Goal: Task Accomplishment & Management: Use online tool/utility

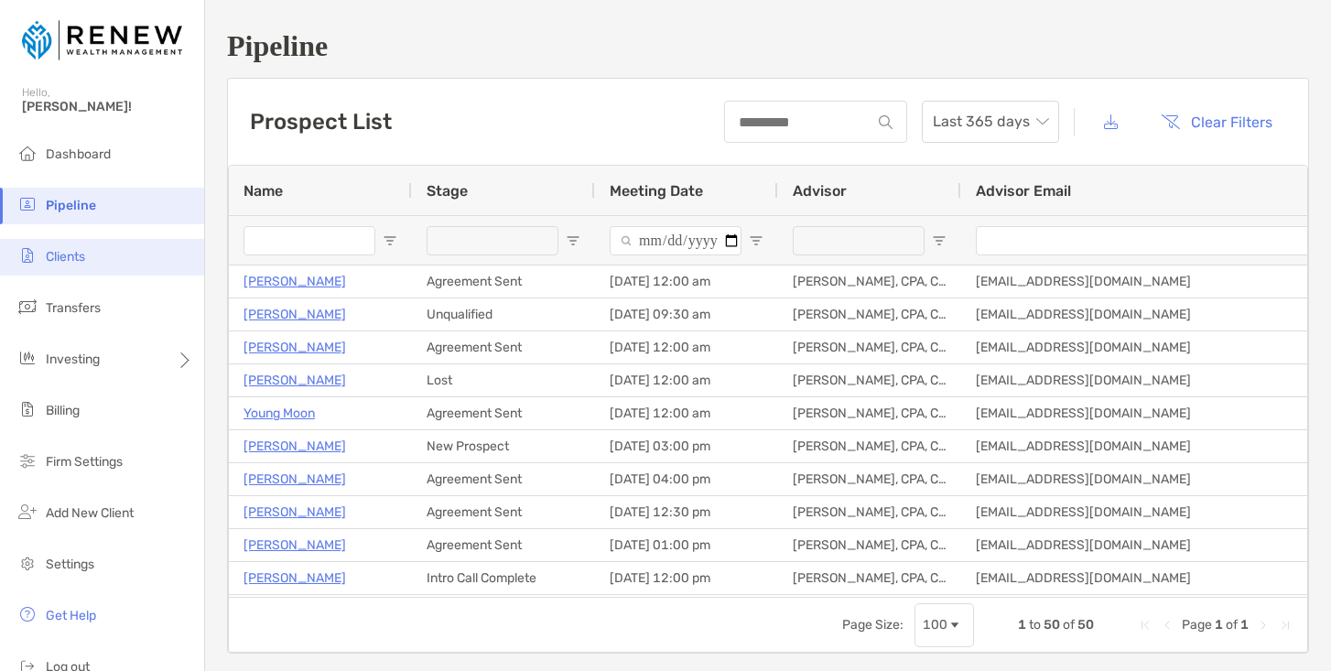
click at [97, 253] on li "Clients" at bounding box center [102, 257] width 204 height 37
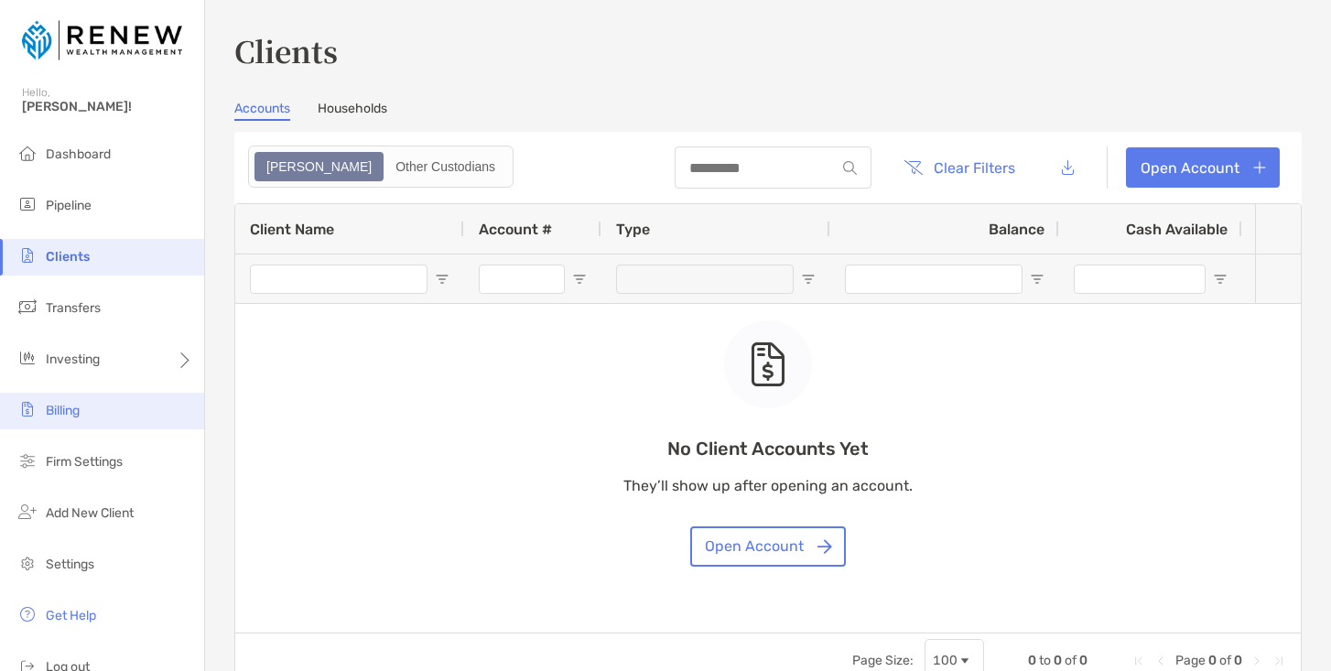
click at [99, 406] on li "Billing" at bounding box center [102, 411] width 204 height 37
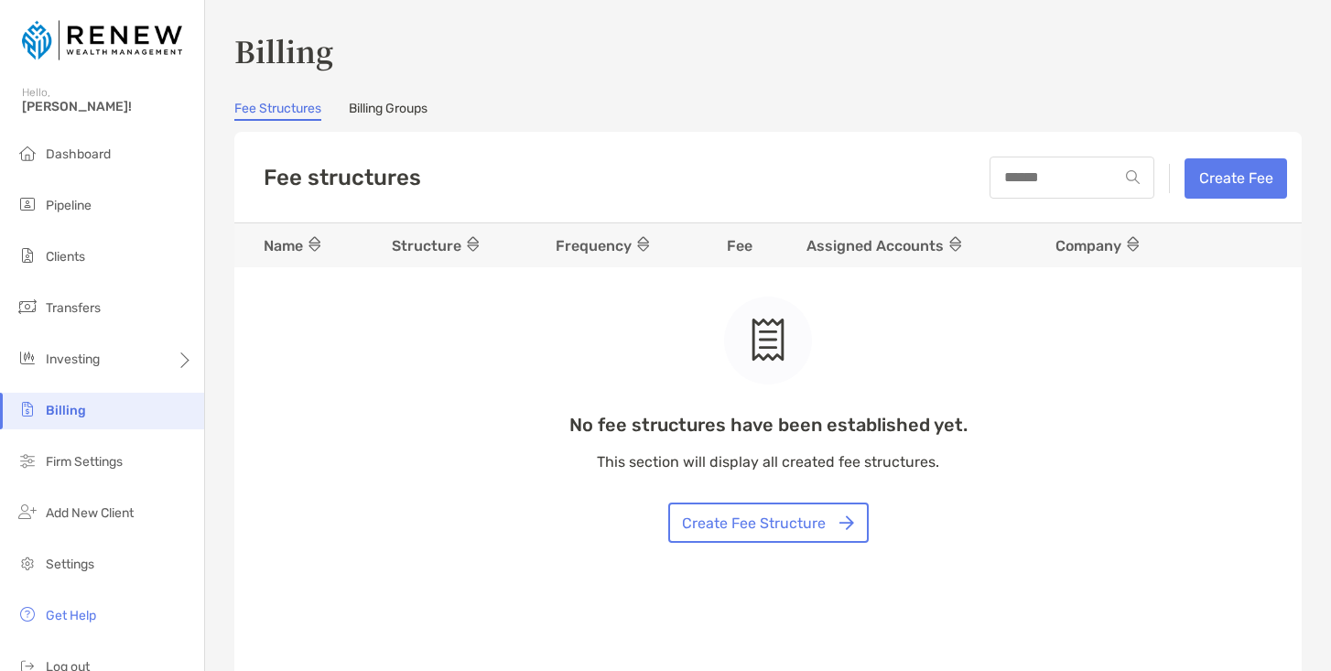
click at [395, 112] on link "Billing Groups" at bounding box center [388, 111] width 79 height 20
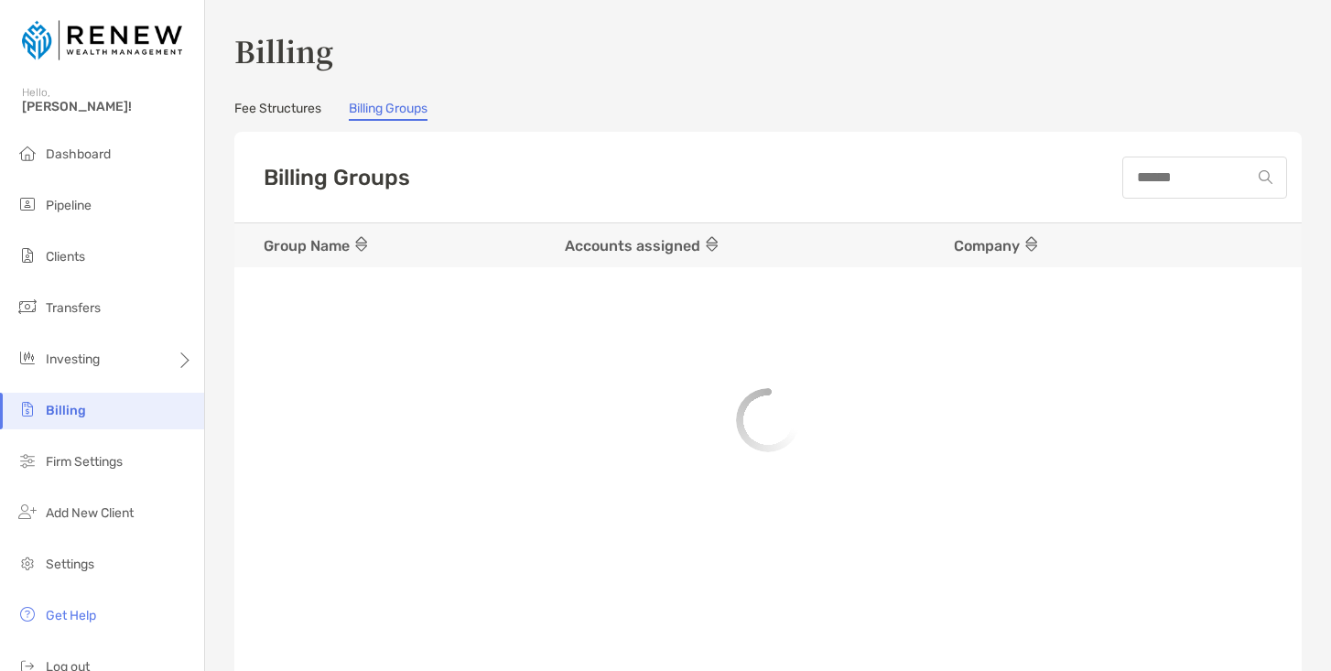
click at [286, 106] on link "Fee Structures" at bounding box center [277, 111] width 87 height 20
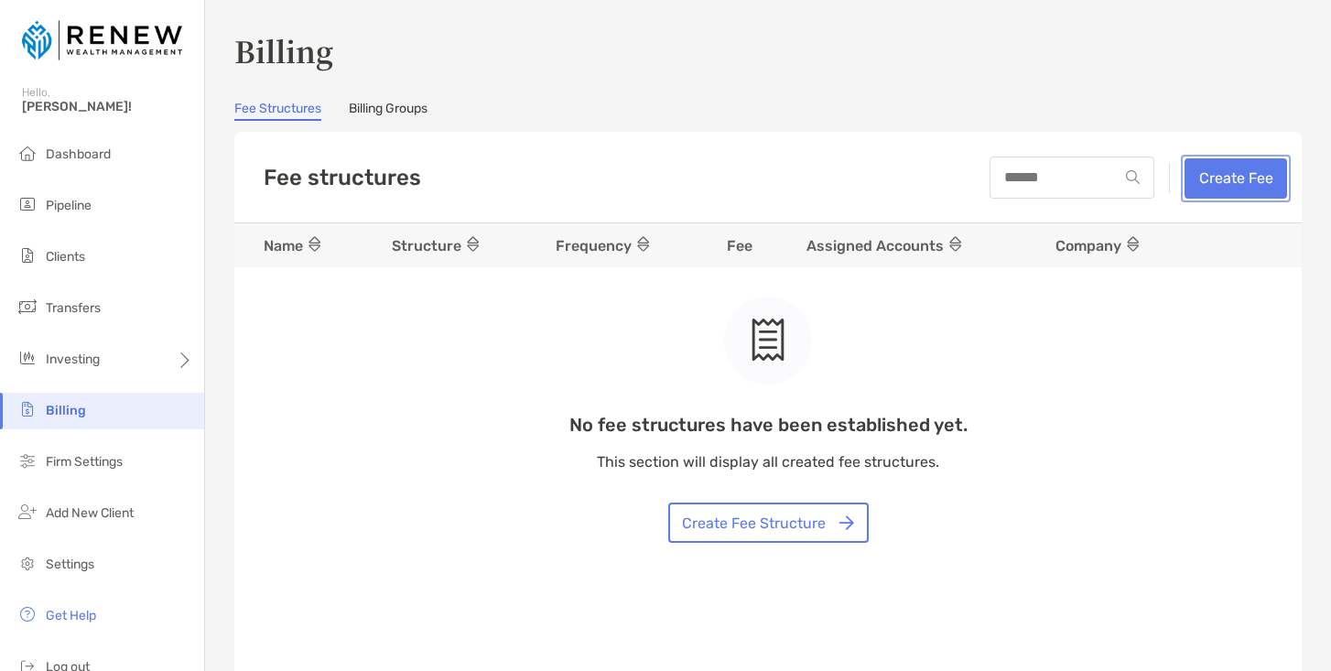
click at [1230, 178] on button "Create Fee" at bounding box center [1235, 178] width 103 height 40
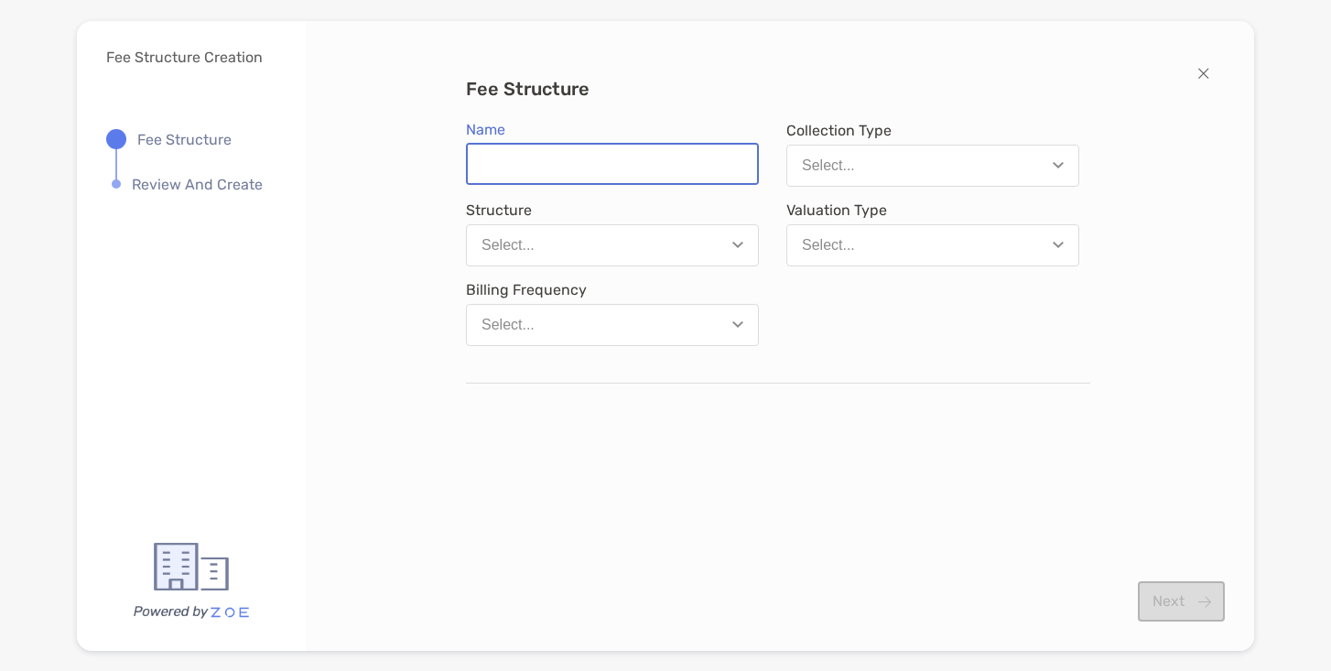
click at [724, 172] on input "Name" at bounding box center [612, 164] width 289 height 38
click at [864, 165] on button "Select..." at bounding box center [932, 166] width 293 height 42
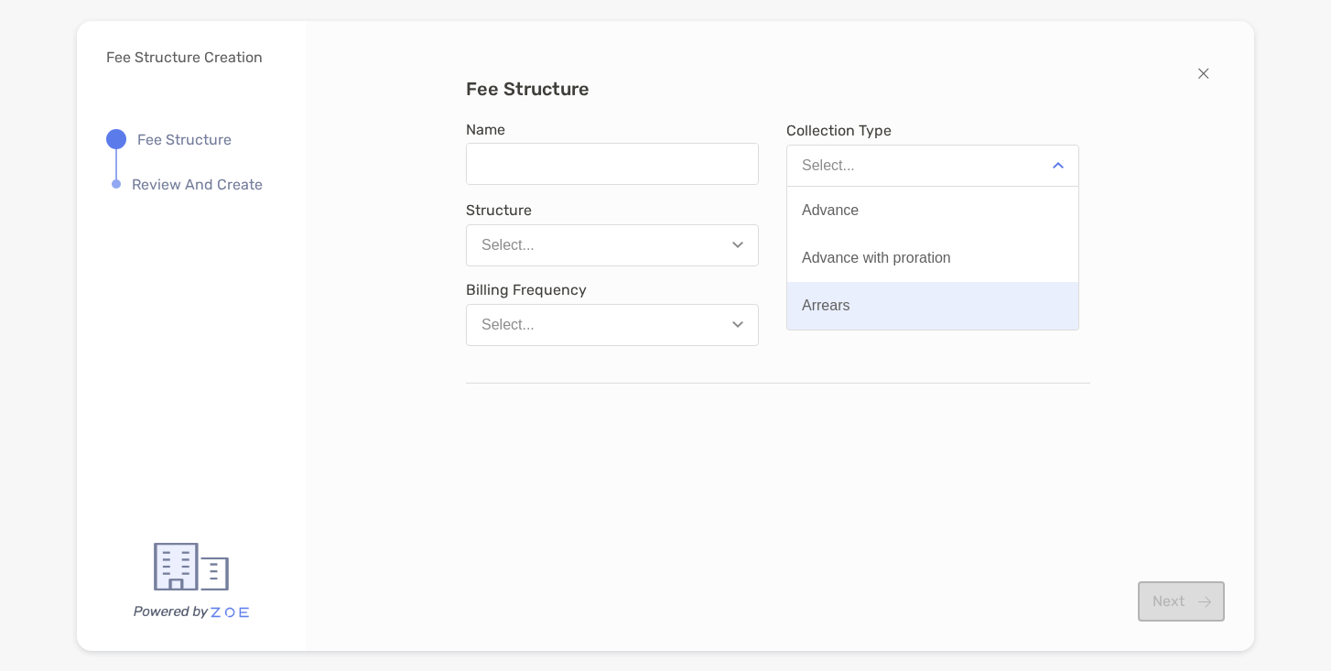
click at [885, 300] on button "Arrears" at bounding box center [932, 306] width 291 height 48
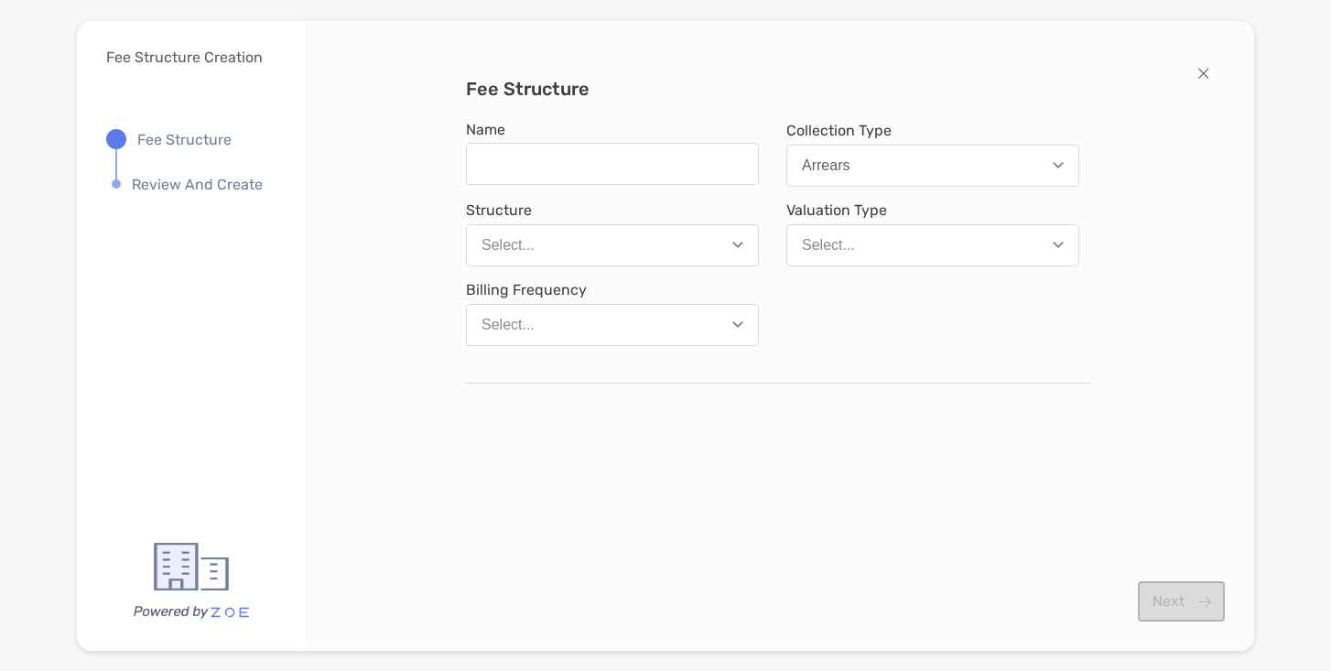
click at [702, 241] on button "Select..." at bounding box center [612, 245] width 293 height 42
click at [697, 74] on div "Fee Structure Name Collection Type Arrears Structure Select... Valuation Type S…" at bounding box center [780, 336] width 948 height 630
click at [971, 249] on button "Select..." at bounding box center [932, 245] width 293 height 42
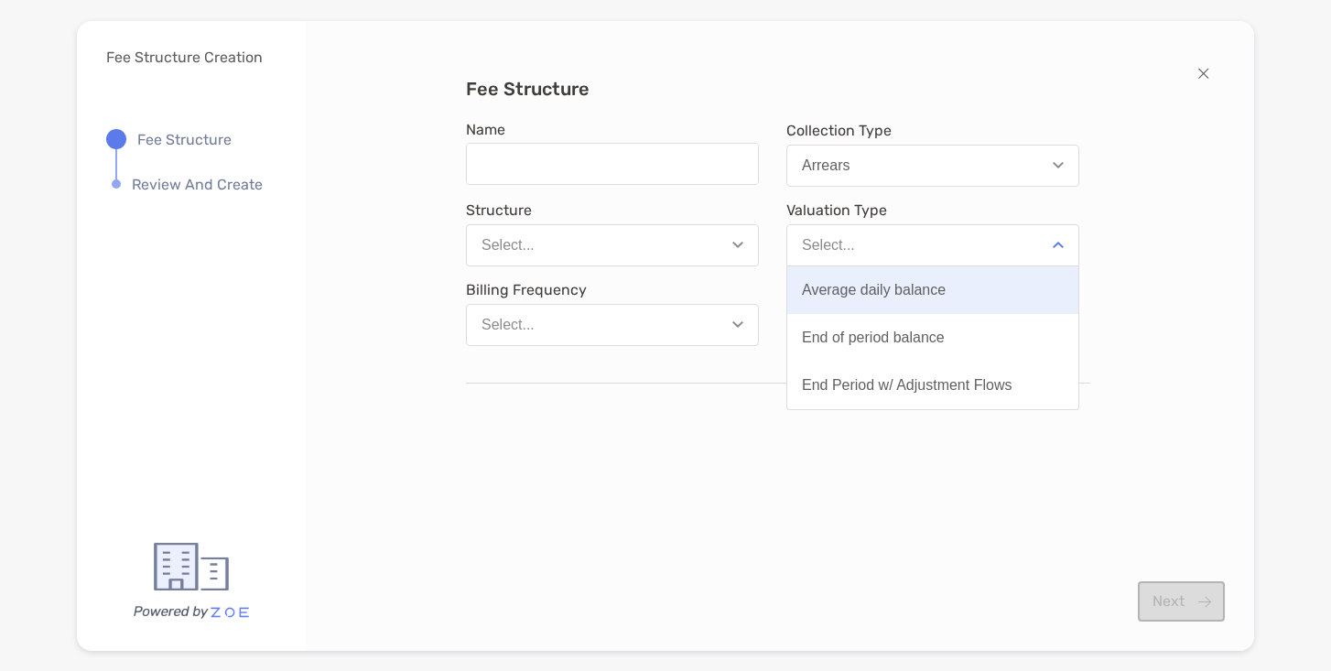
click at [966, 280] on button "Average daily balance" at bounding box center [932, 290] width 291 height 48
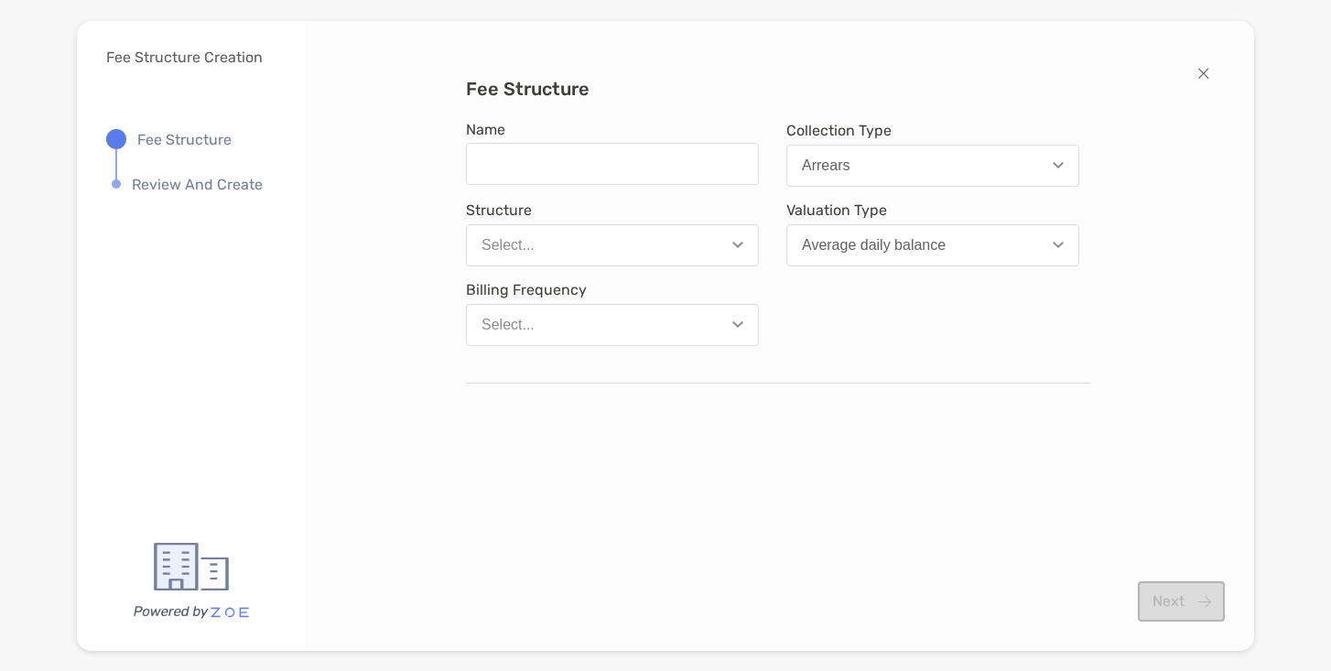
click at [725, 313] on button "Select..." at bounding box center [612, 325] width 293 height 42
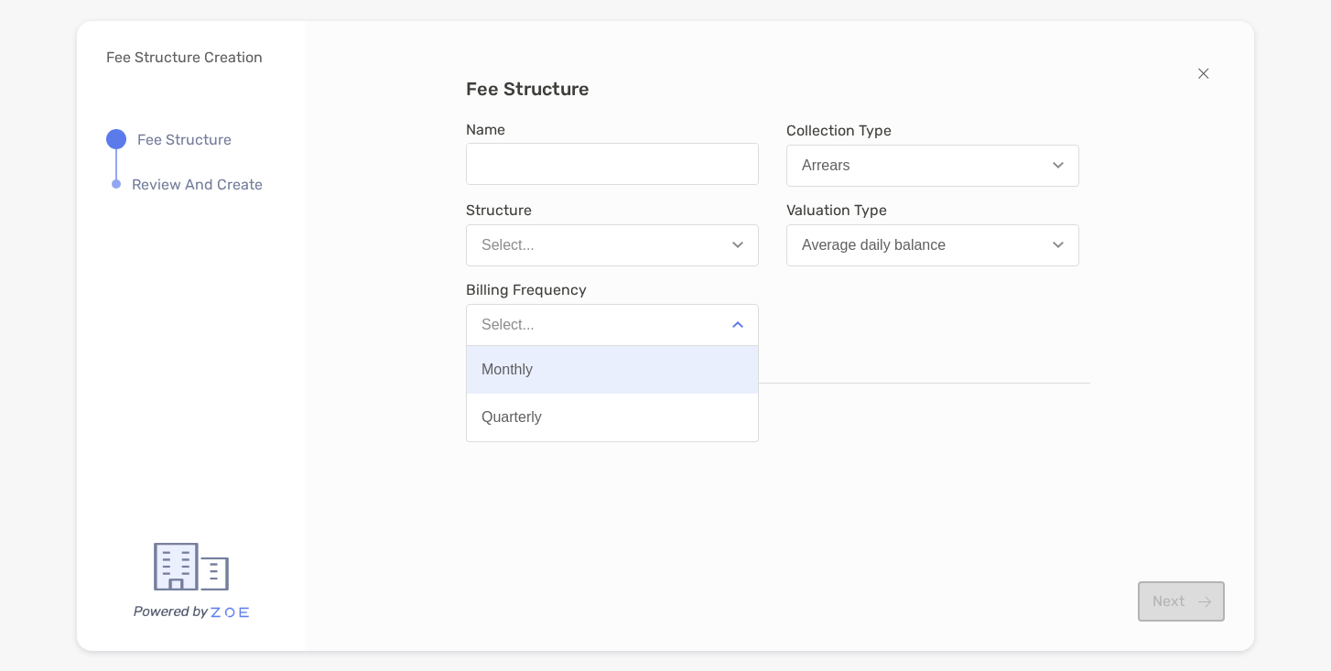
click at [655, 365] on button "Monthly" at bounding box center [612, 370] width 291 height 48
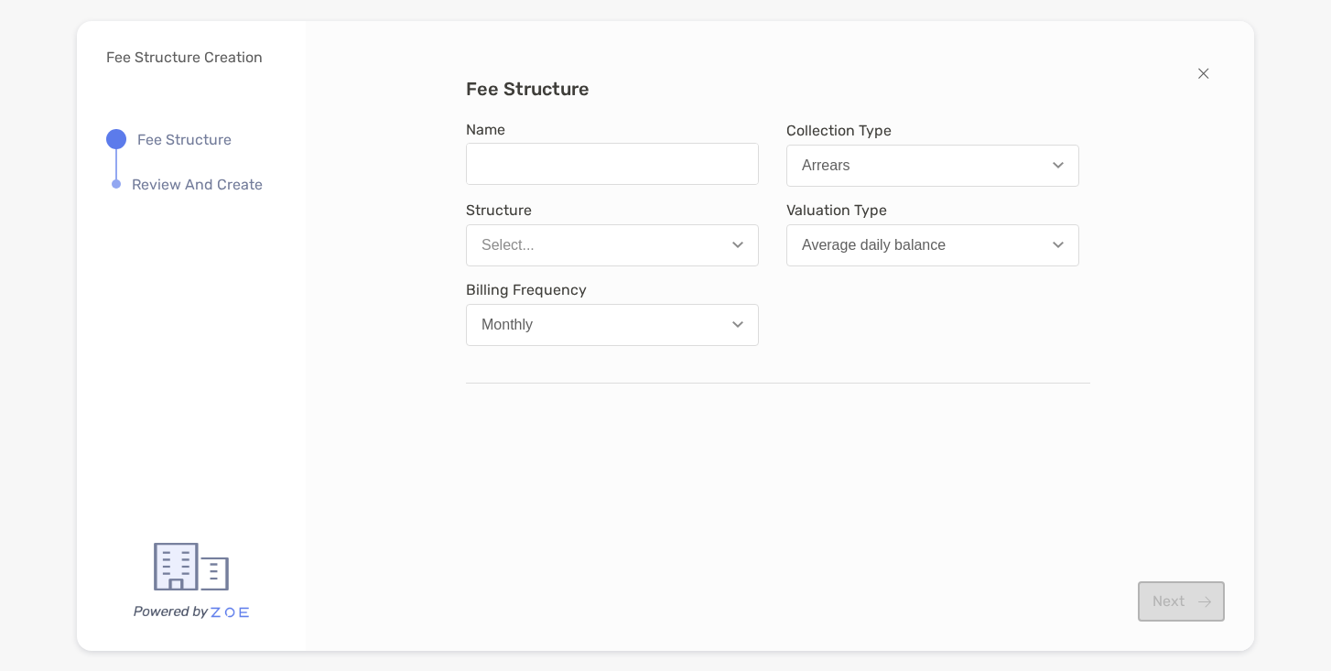
click at [730, 240] on button "Select..." at bounding box center [612, 245] width 293 height 42
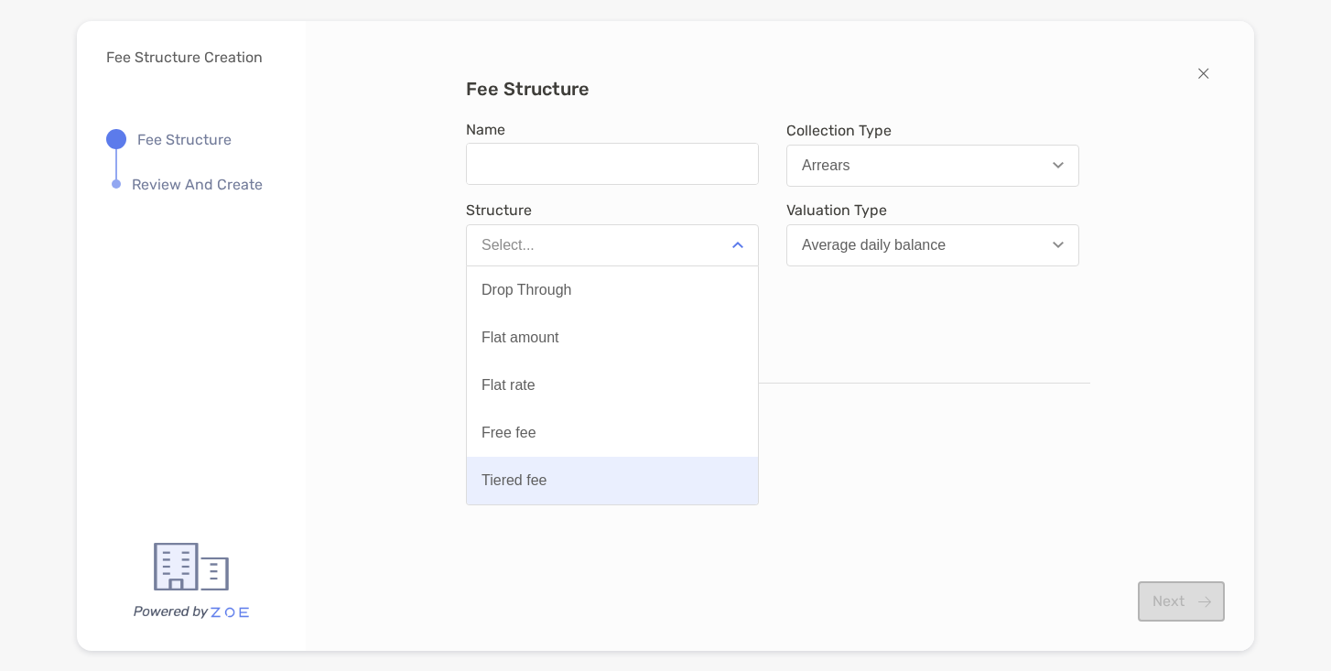
click at [664, 475] on button "Tiered fee" at bounding box center [612, 481] width 291 height 48
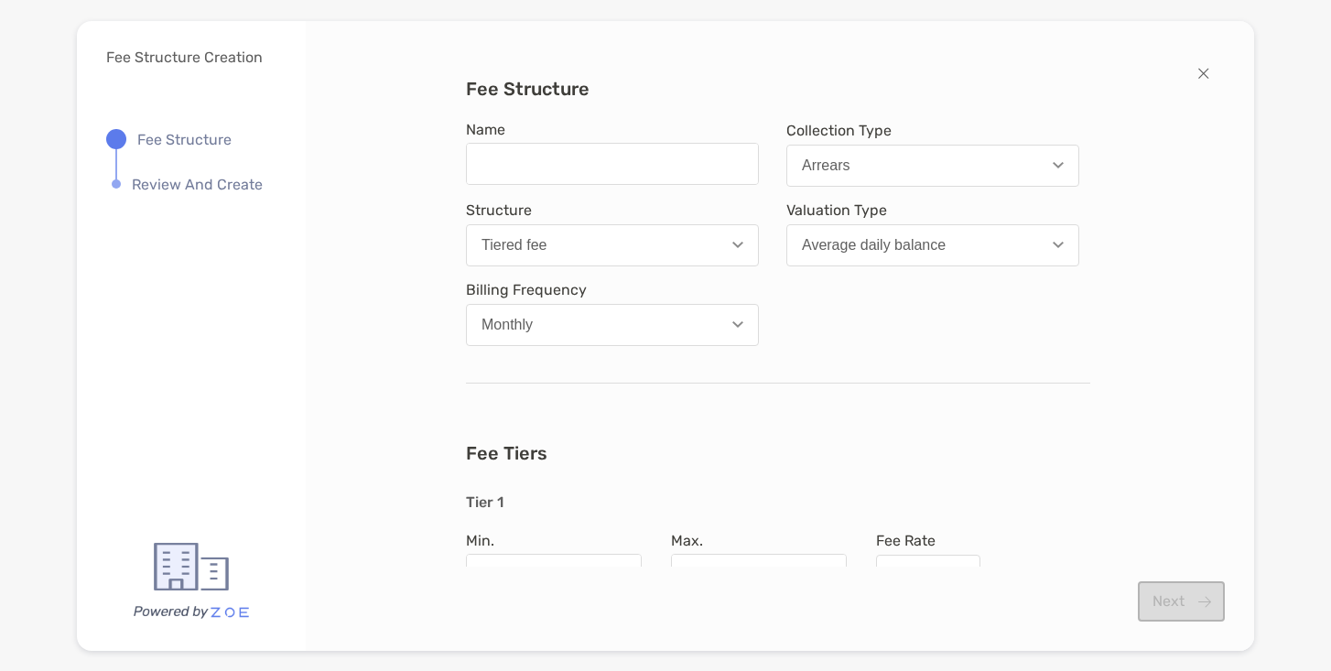
scroll to position [1, 0]
